Goal: Task Accomplishment & Management: Complete application form

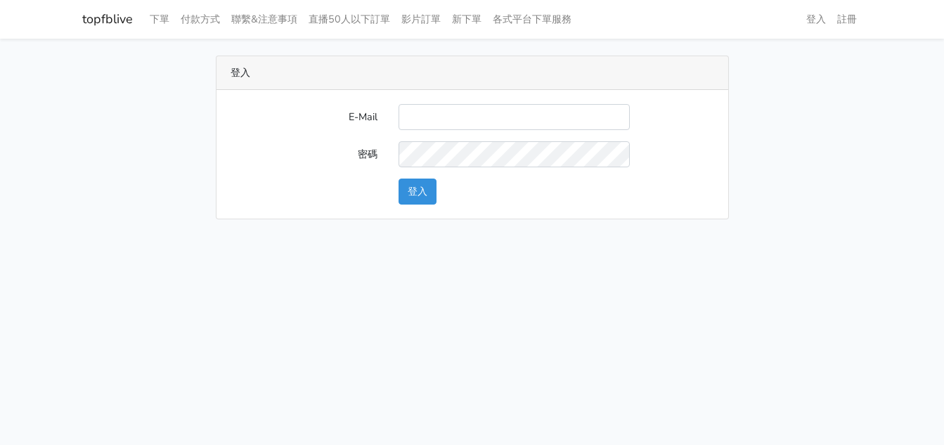
type input "[EMAIL_ADDRESS][PERSON_NAME][DOMAIN_NAME]"
type input "kinho.leong@saikim.com.my"
click at [427, 189] on button "登入" at bounding box center [417, 192] width 38 height 26
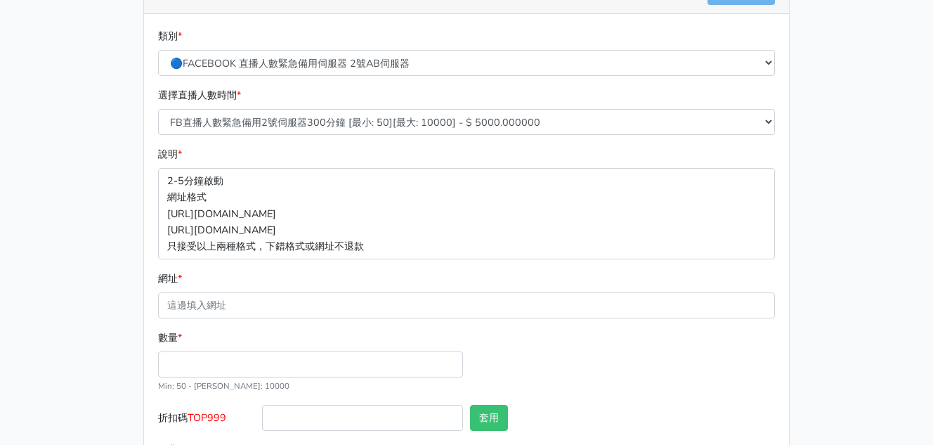
scroll to position [283, 0]
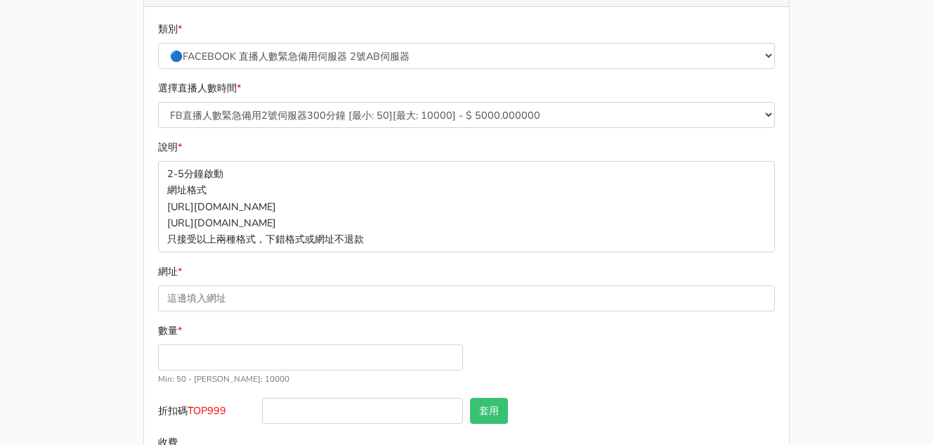
drag, startPoint x: 536, startPoint y: 292, endPoint x: 327, endPoint y: 176, distance: 238.4
click at [327, 176] on p "2-5分鐘啟動 網址格式 [URL][DOMAIN_NAME] [URL][DOMAIN_NAME] 只接受以上兩種格式，下錯格式或網址不退款" at bounding box center [466, 206] width 617 height 91
drag, startPoint x: 409, startPoint y: 119, endPoint x: 401, endPoint y: 131, distance: 13.6
click at [401, 131] on div "選擇直播人數時間 * FB直播人數緊急備用2號伺服器300分鐘 [最小: 50][最大: 10000] - $ 5000.000000 FB直播人數緊急備用2…" at bounding box center [467, 109] width 624 height 59
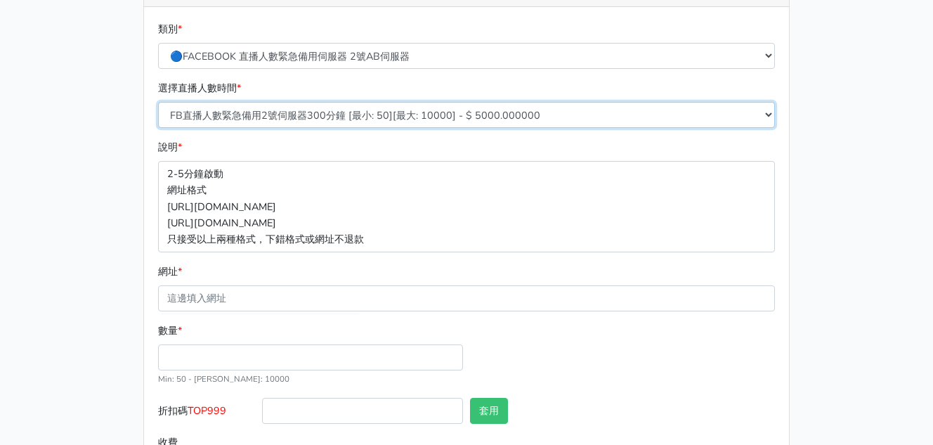
click at [401, 124] on select "FB直播人數緊急備用2號伺服器300分鐘 [最小: 50][最大: 10000] - $ 5000.000000 FB直播人數緊急備用2號伺服器60分鐘 [最…" at bounding box center [466, 115] width 617 height 26
select select "575"
click at [158, 102] on select "FB直播人數緊急備用2號伺服器300分鐘 [最小: 50][最大: 10000] - $ 5000.000000 FB直播人數緊急備用2號伺服器60分鐘 [最…" at bounding box center [466, 115] width 617 height 26
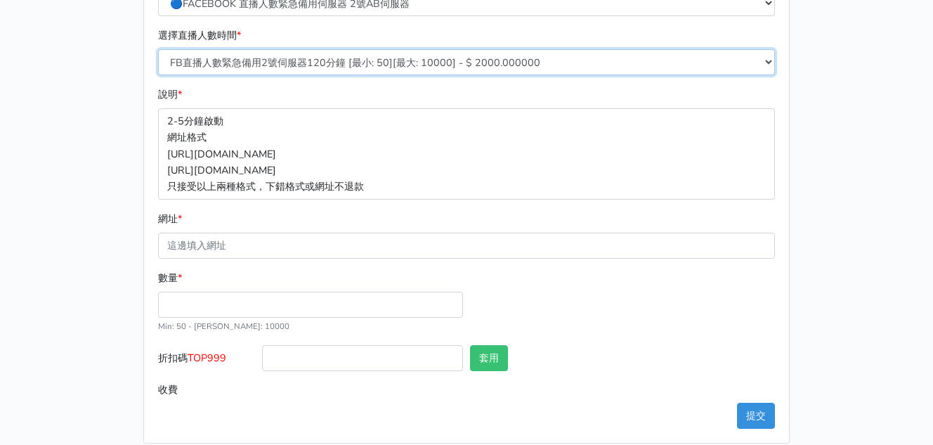
scroll to position [351, 0]
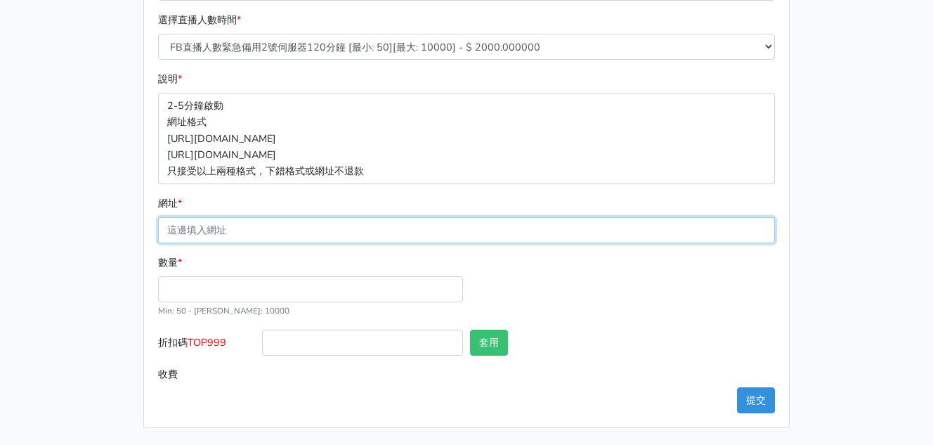
click at [332, 237] on input "網址 *" at bounding box center [466, 230] width 617 height 26
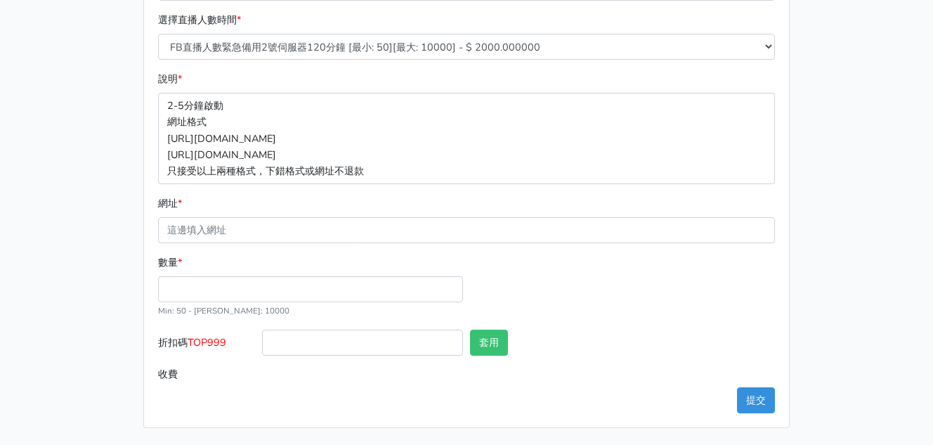
click at [444, 258] on div "數量 * Min: 50 - Max: 10000" at bounding box center [311, 286] width 312 height 64
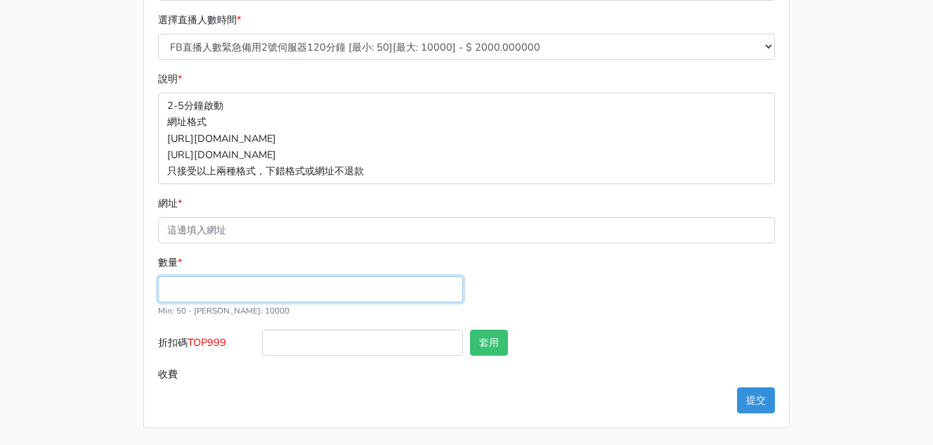
click at [220, 290] on input "數量 *" at bounding box center [310, 289] width 305 height 26
type input "3"
click at [210, 287] on input "數量 *" at bounding box center [310, 289] width 305 height 26
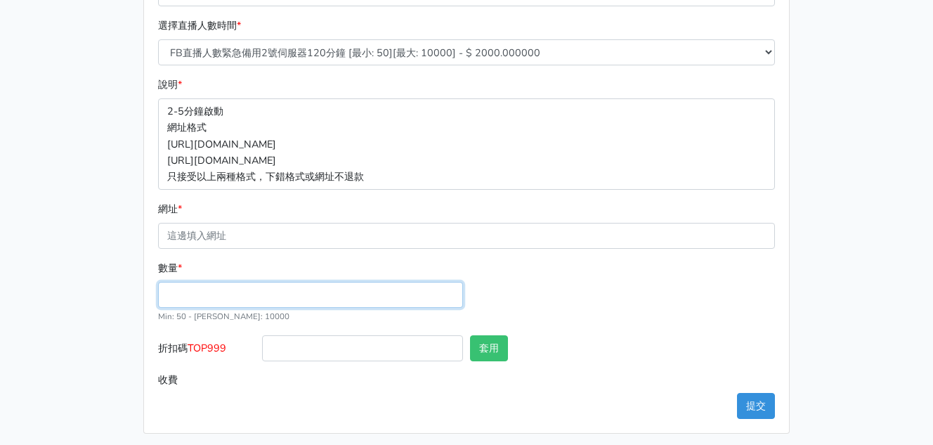
scroll to position [346, 0]
type input "2"
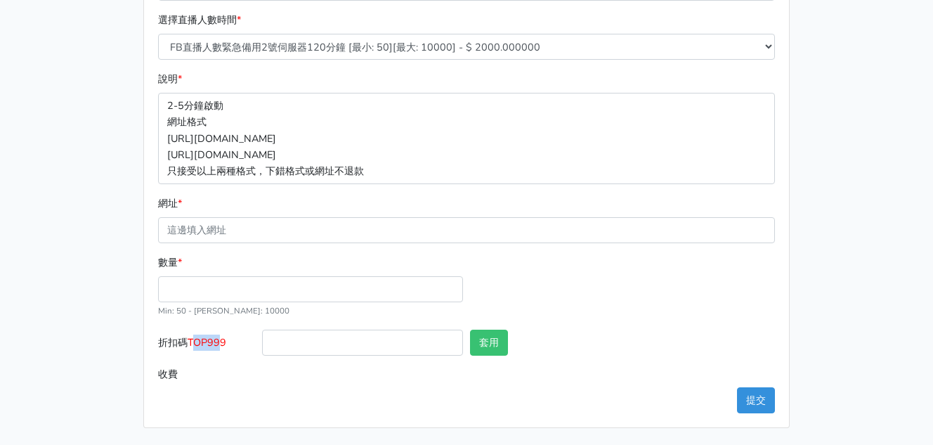
drag, startPoint x: 194, startPoint y: 344, endPoint x: 226, endPoint y: 346, distance: 32.4
click at [226, 346] on span "TOP999" at bounding box center [207, 342] width 39 height 14
click at [290, 343] on input "折扣碼 TOP999" at bounding box center [362, 343] width 201 height 26
type input "TOP456"
click at [495, 347] on button "套用" at bounding box center [489, 343] width 38 height 26
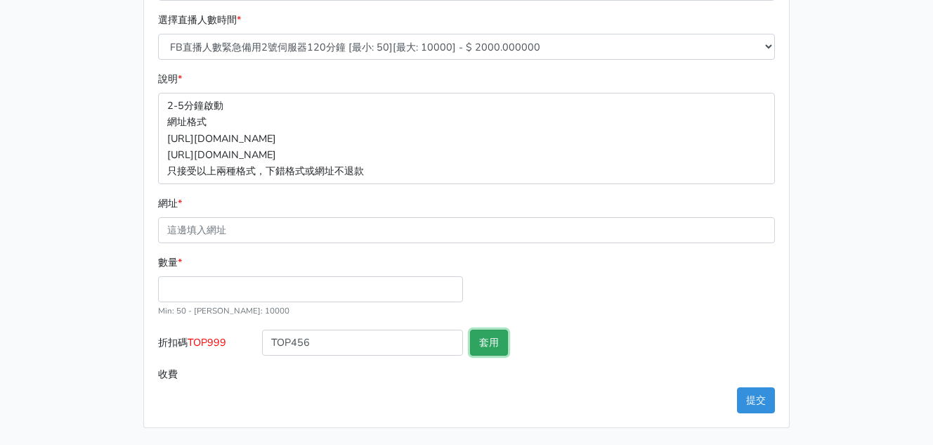
type input "套用成功"
